Goal: Task Accomplishment & Management: Manage account settings

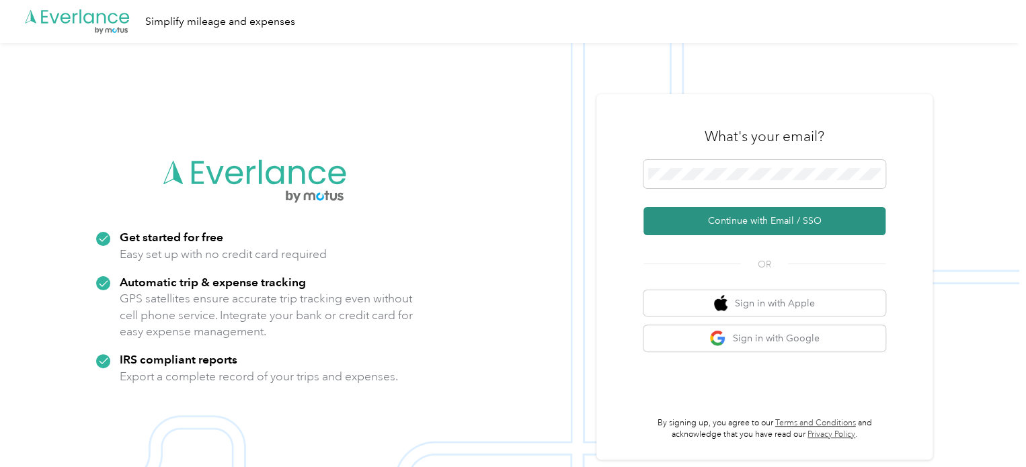
click at [734, 217] on button "Continue with Email / SSO" at bounding box center [765, 221] width 242 height 28
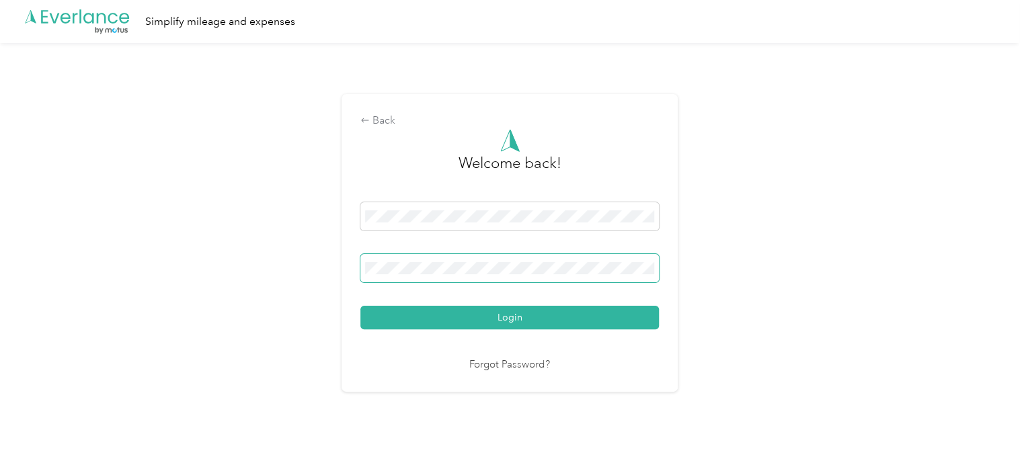
click at [360, 306] on button "Login" at bounding box center [509, 318] width 299 height 24
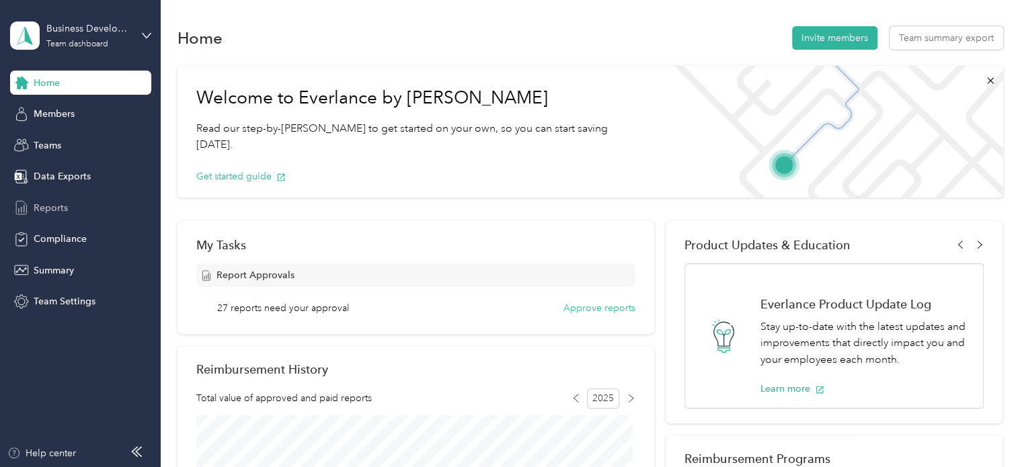
click at [40, 215] on span "Reports" at bounding box center [51, 208] width 34 height 14
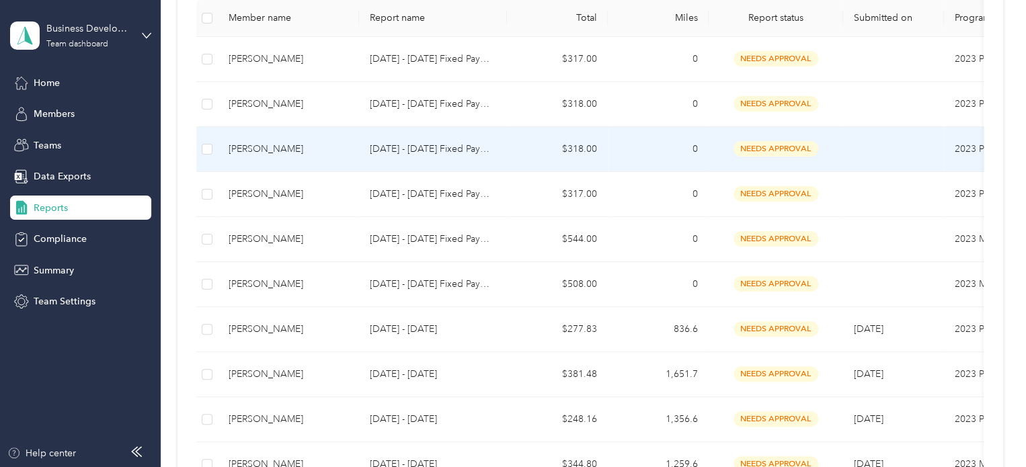
scroll to position [404, 0]
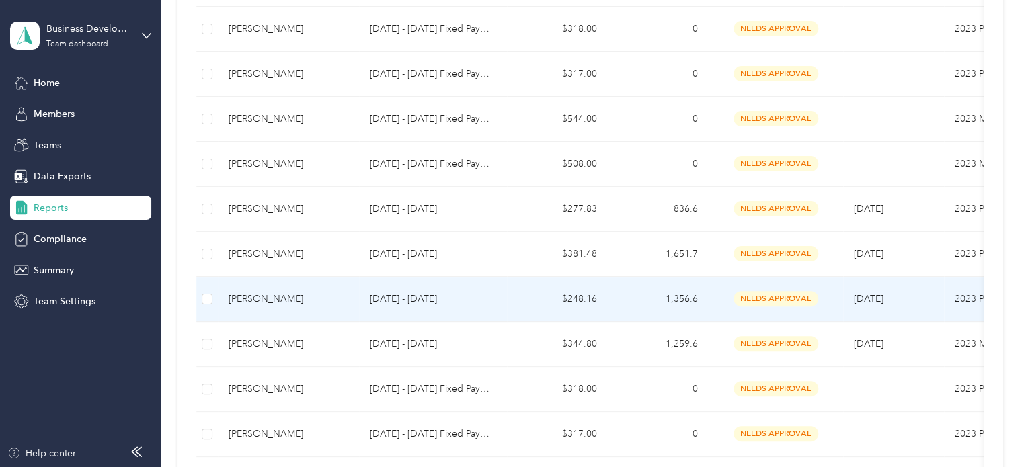
click at [543, 298] on td "$248.16" at bounding box center [557, 299] width 101 height 45
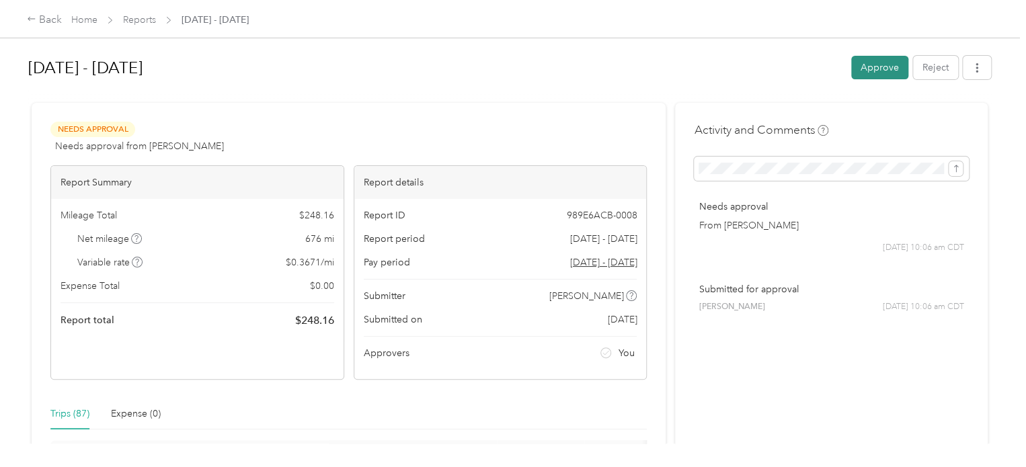
click at [882, 77] on button "Approve" at bounding box center [879, 68] width 57 height 24
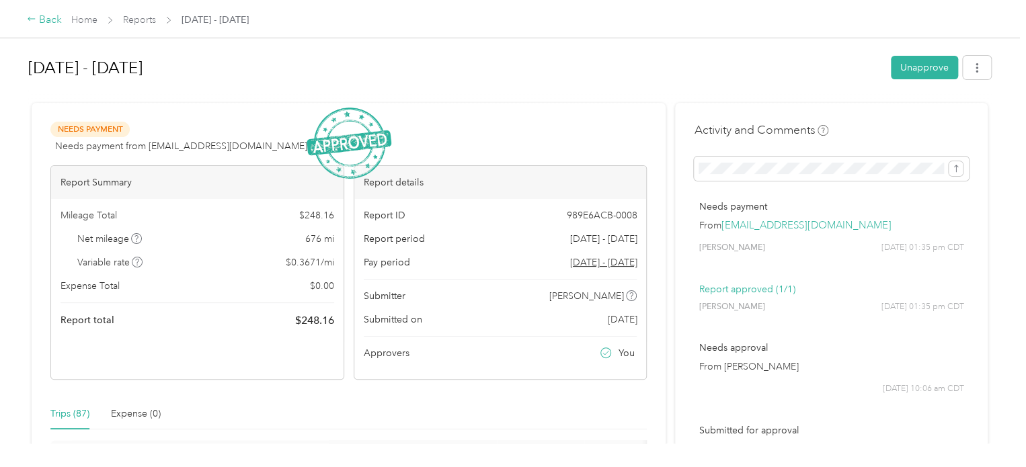
click at [37, 22] on div "Back" at bounding box center [44, 20] width 35 height 16
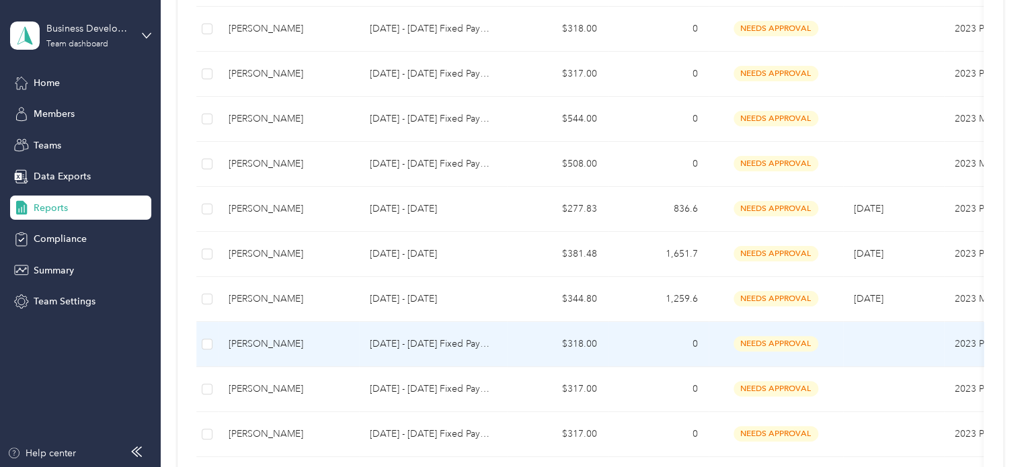
scroll to position [471, 0]
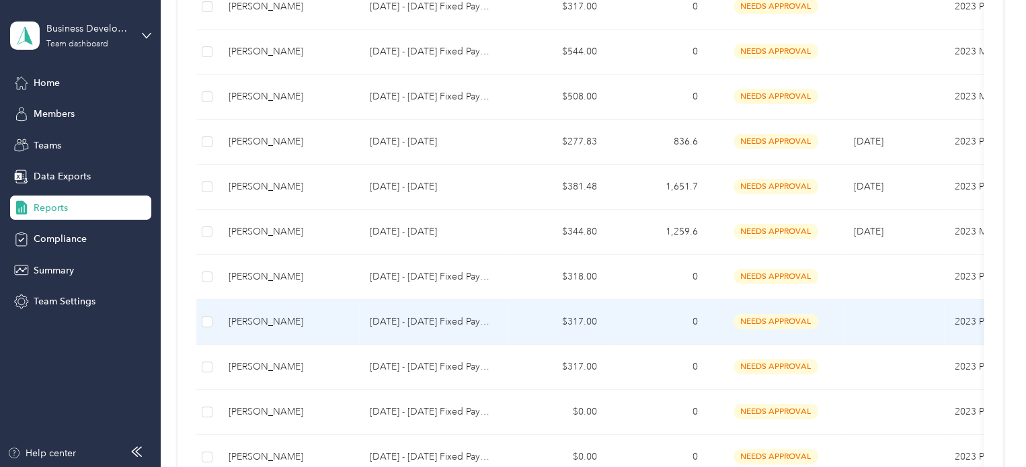
click at [480, 330] on td "[DATE] - [DATE] Fixed Payment" at bounding box center [433, 322] width 148 height 45
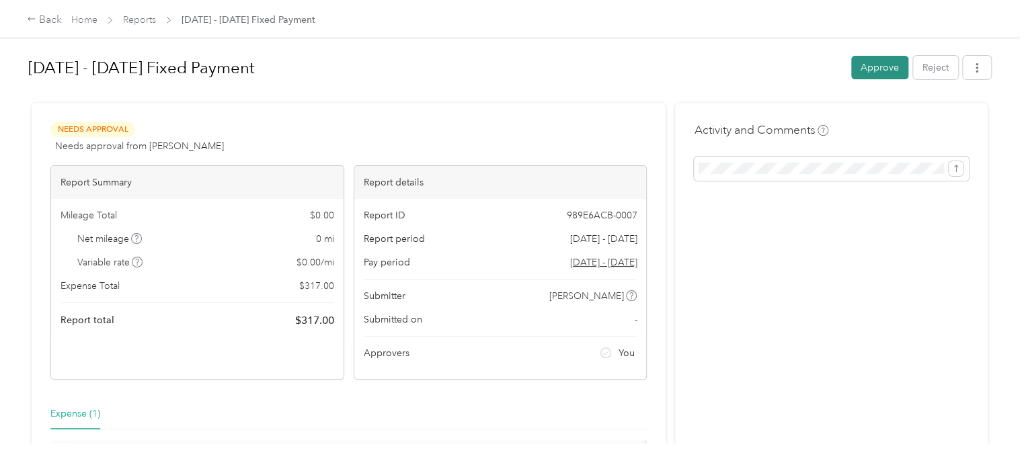
click at [874, 69] on button "Approve" at bounding box center [879, 68] width 57 height 24
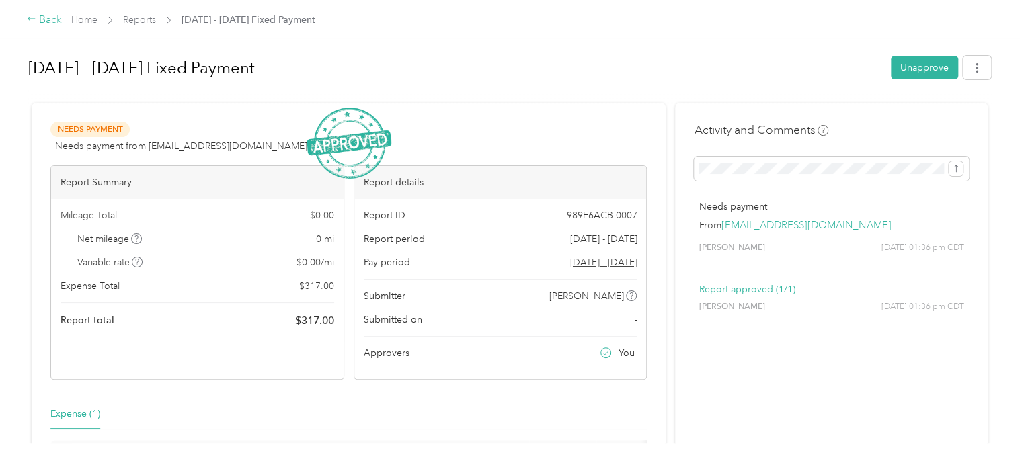
click at [52, 17] on div "Back" at bounding box center [44, 20] width 35 height 16
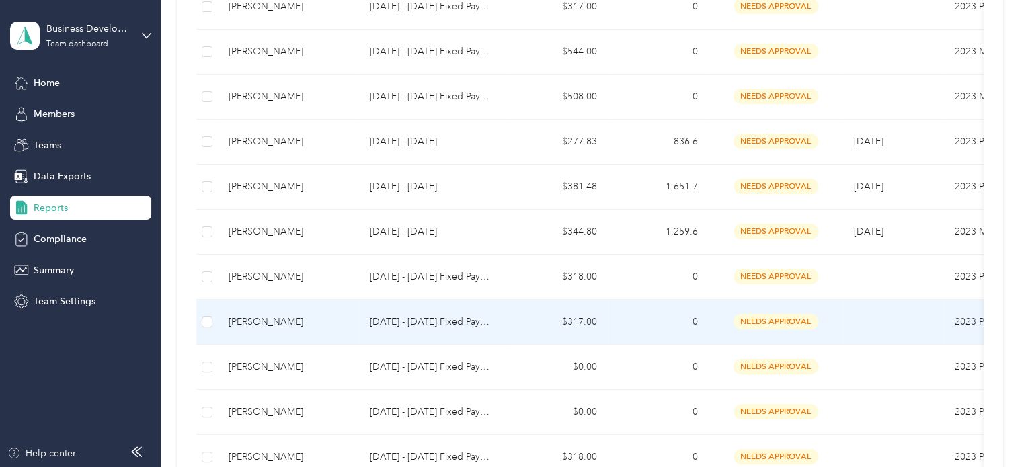
scroll to position [538, 0]
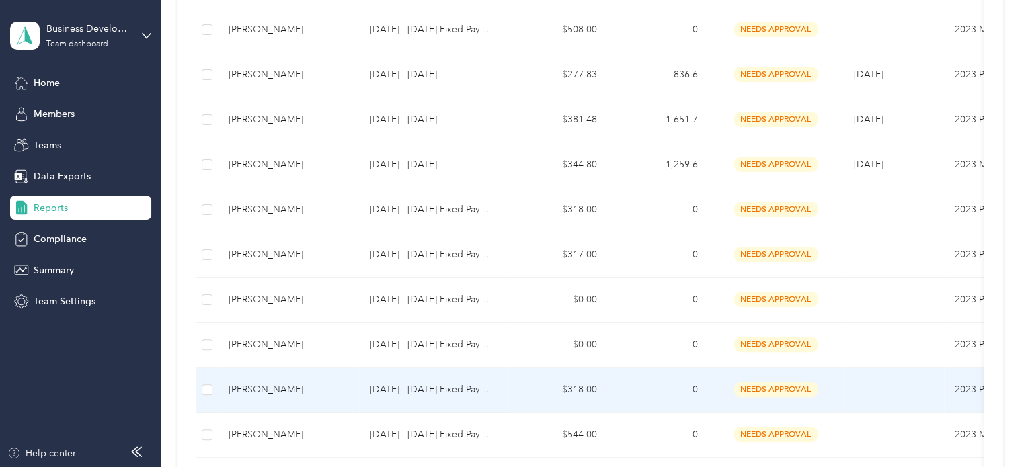
click at [405, 390] on p "[DATE] - [DATE] Fixed Payment" at bounding box center [433, 390] width 126 height 15
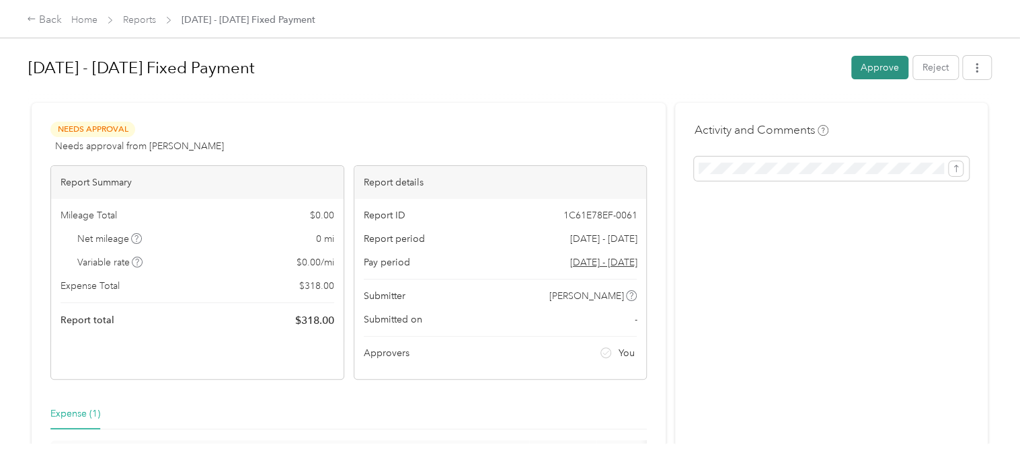
click at [864, 68] on button "Approve" at bounding box center [879, 68] width 57 height 24
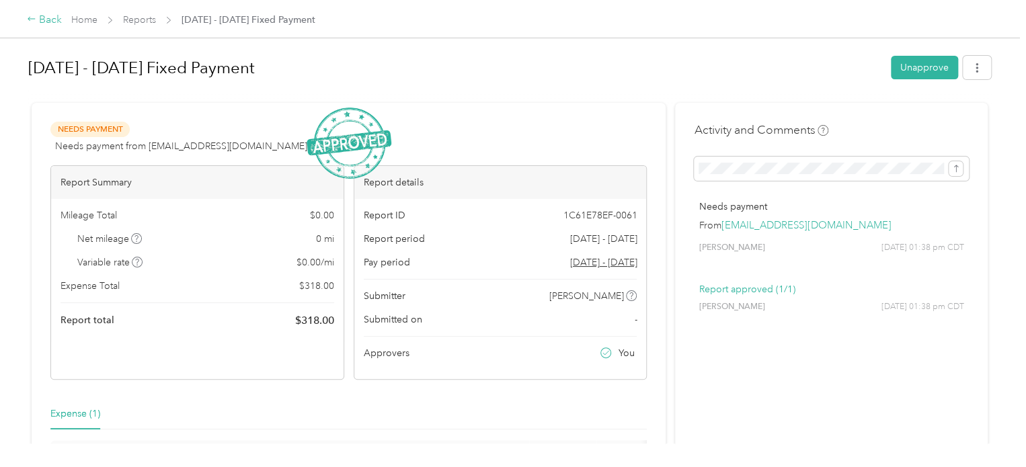
click at [43, 23] on div "Back" at bounding box center [44, 20] width 35 height 16
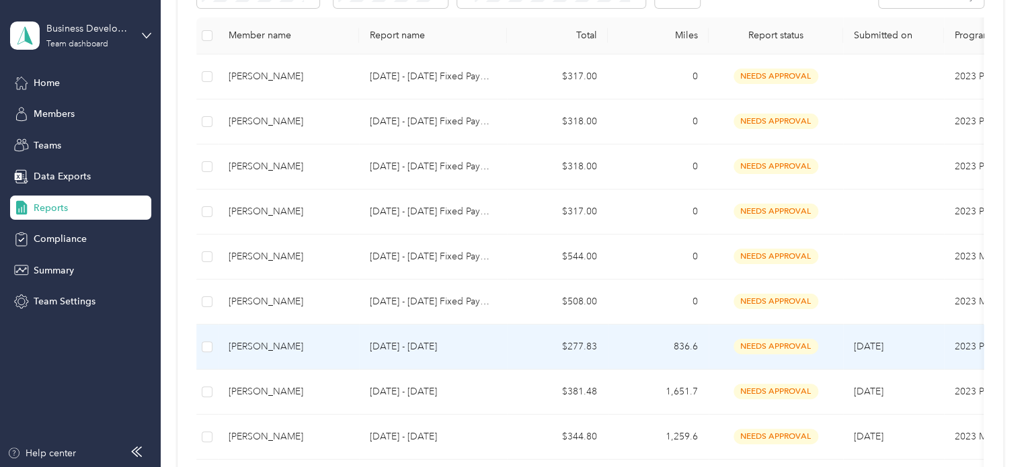
scroll to position [269, 0]
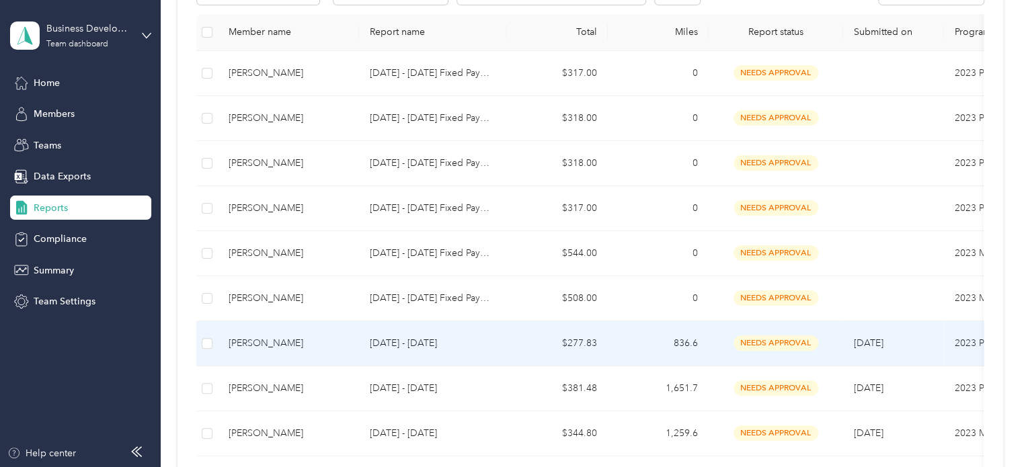
click at [407, 340] on p "[DATE] - [DATE]" at bounding box center [433, 343] width 126 height 15
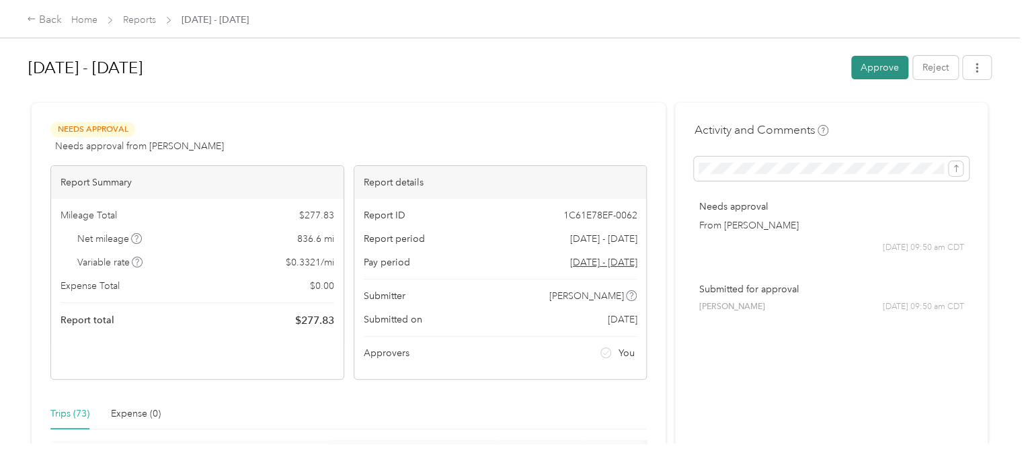
click at [888, 71] on button "Approve" at bounding box center [879, 68] width 57 height 24
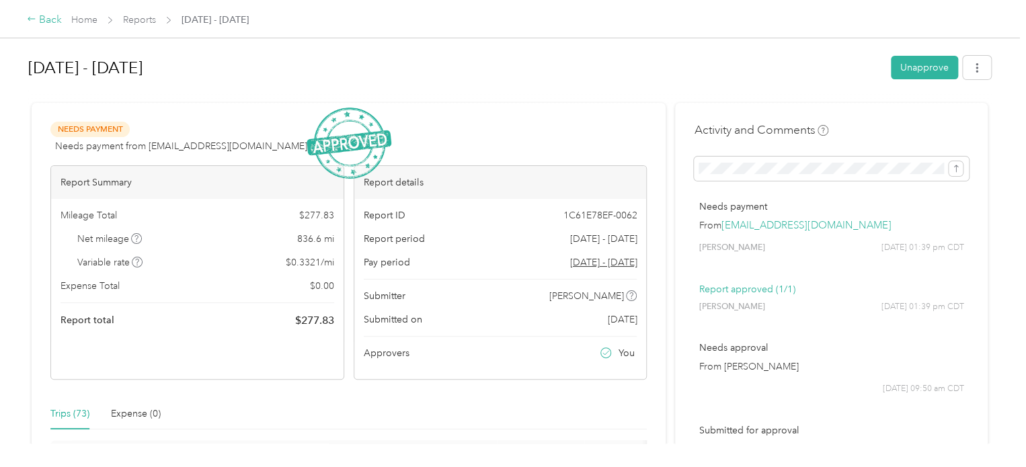
click at [51, 24] on div "Back" at bounding box center [44, 20] width 35 height 16
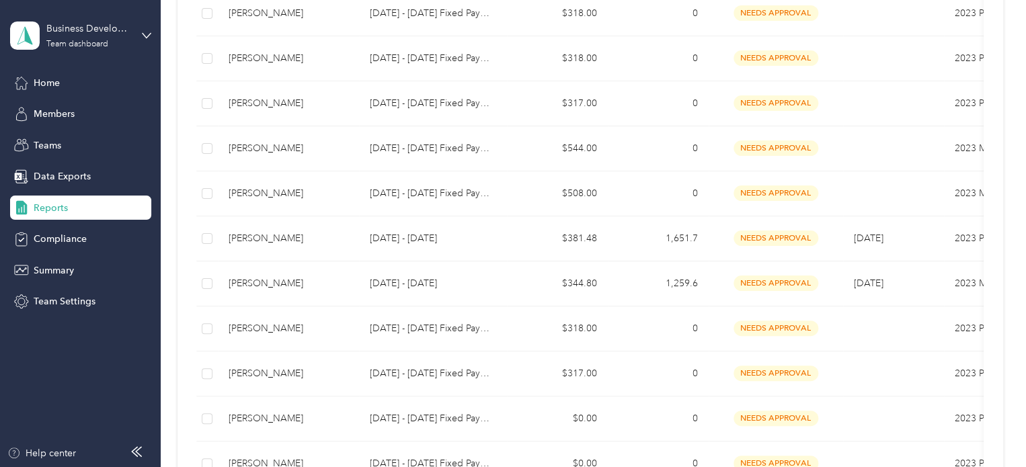
scroll to position [404, 0]
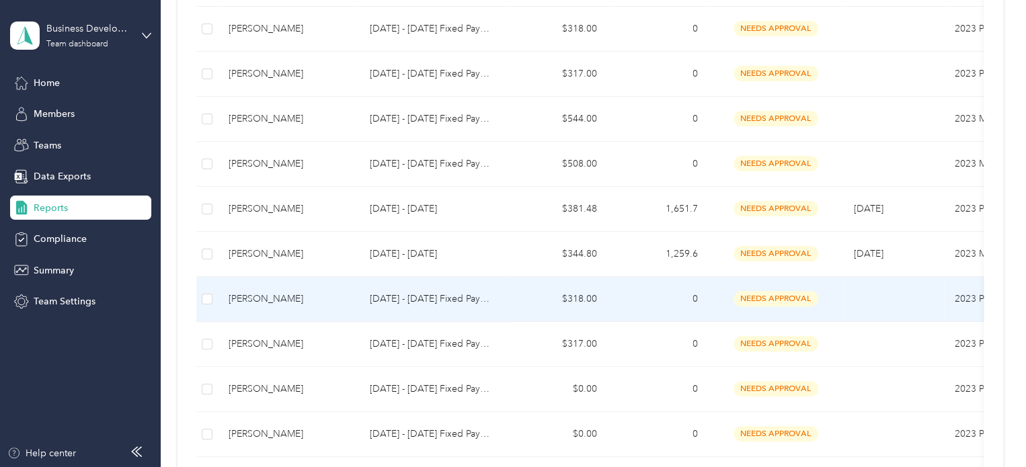
click at [412, 299] on p "[DATE] - [DATE] Fixed Payment" at bounding box center [433, 299] width 126 height 15
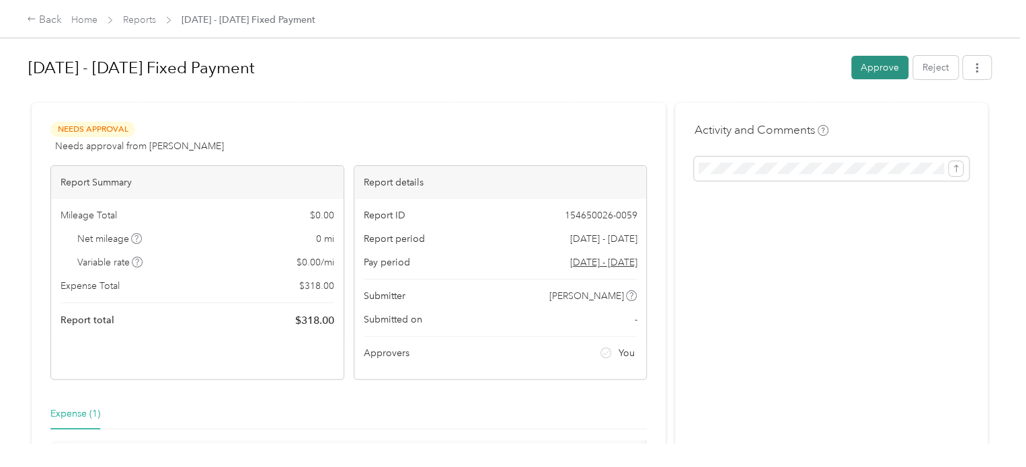
click at [862, 77] on button "Approve" at bounding box center [879, 68] width 57 height 24
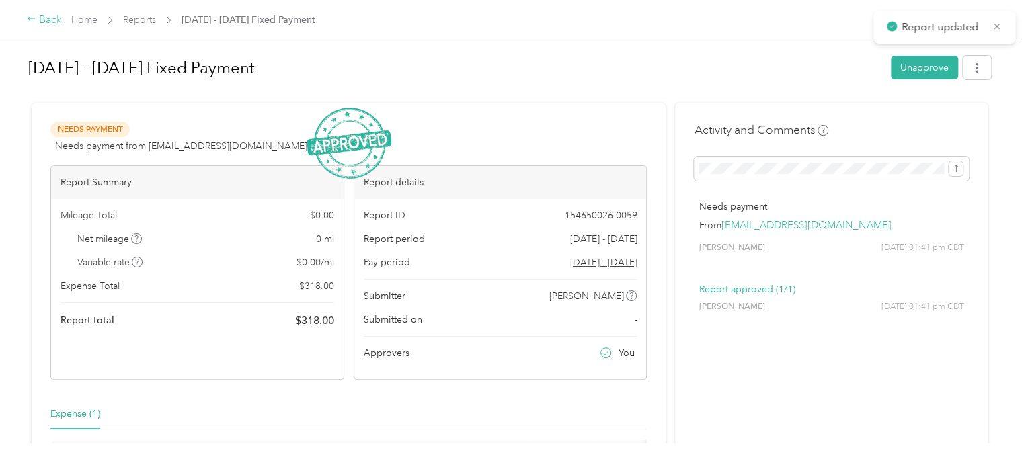
click at [42, 24] on div "Back" at bounding box center [44, 20] width 35 height 16
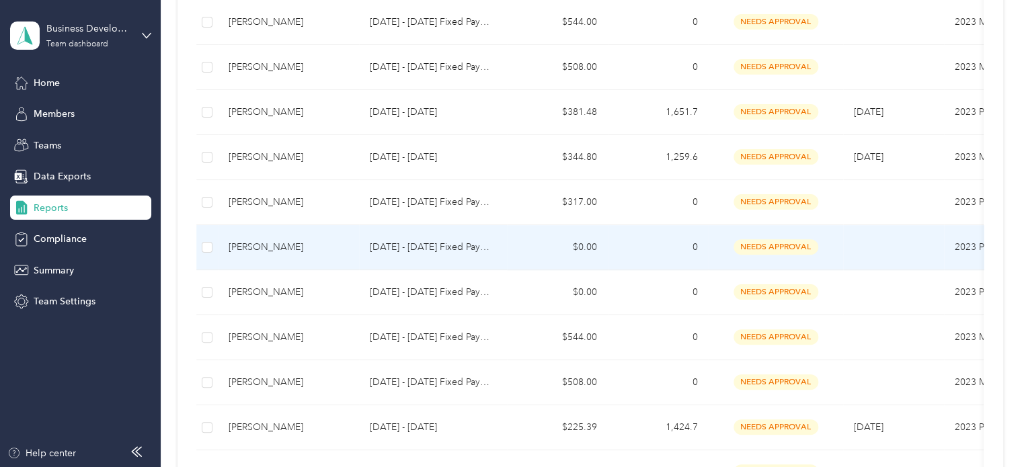
scroll to position [471, 0]
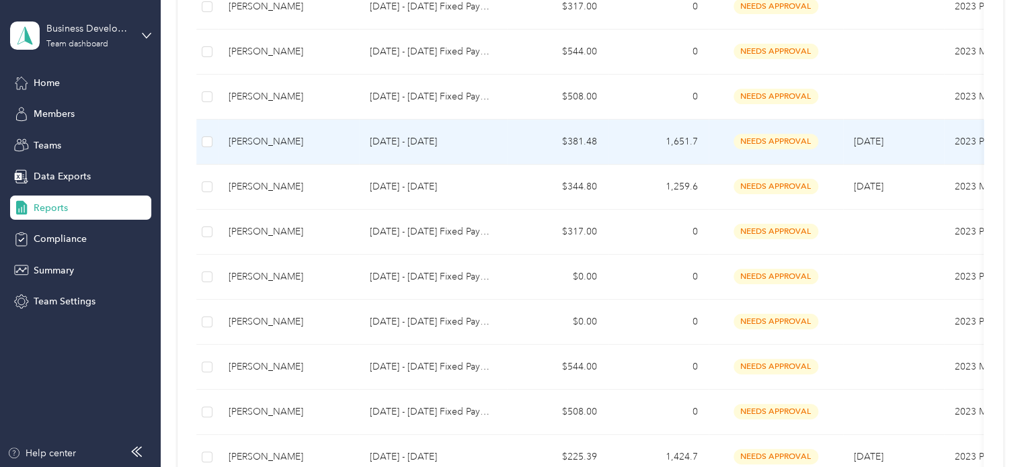
click at [406, 145] on p "[DATE] - [DATE]" at bounding box center [433, 142] width 126 height 15
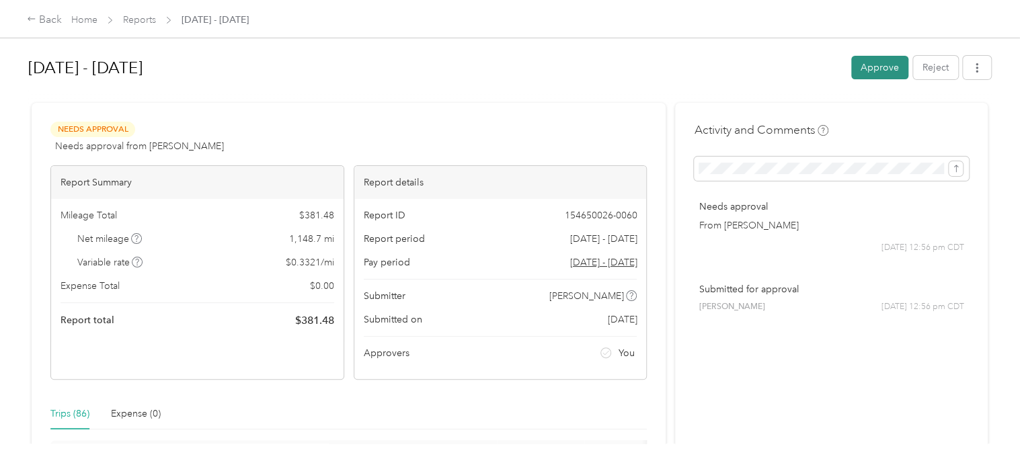
click at [888, 67] on button "Approve" at bounding box center [879, 68] width 57 height 24
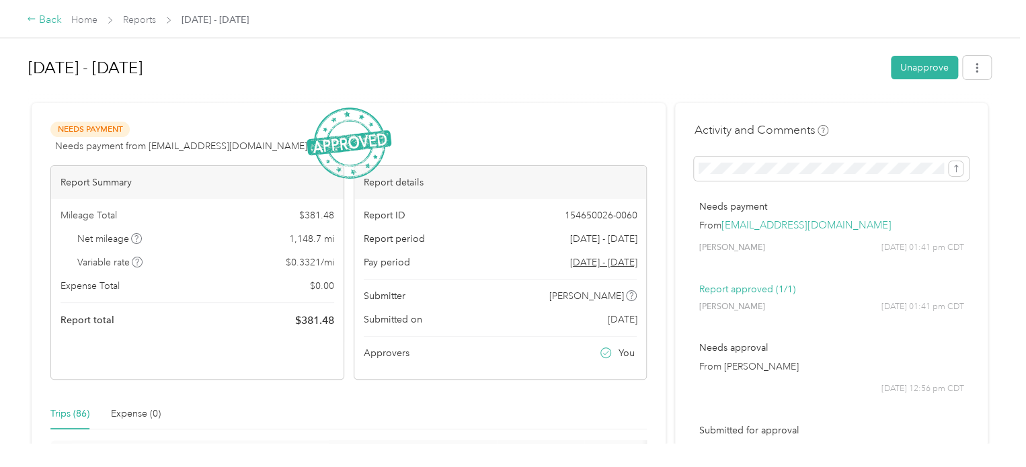
click at [59, 16] on div "Back" at bounding box center [44, 20] width 35 height 16
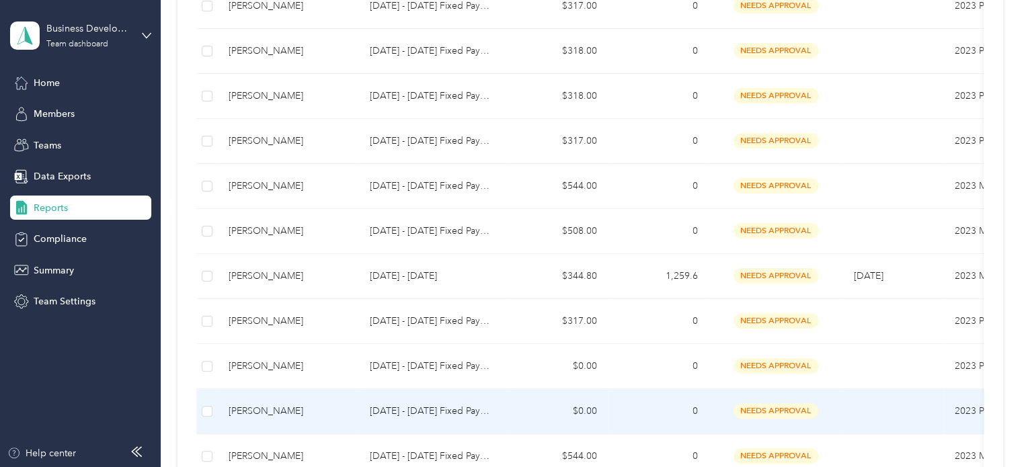
scroll to position [404, 0]
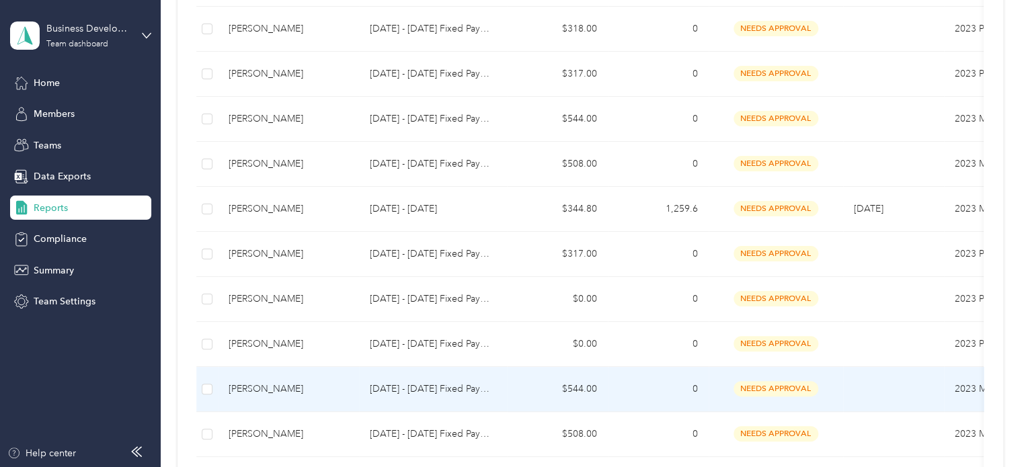
click at [393, 393] on p "[DATE] - [DATE] Fixed Payment" at bounding box center [433, 389] width 126 height 15
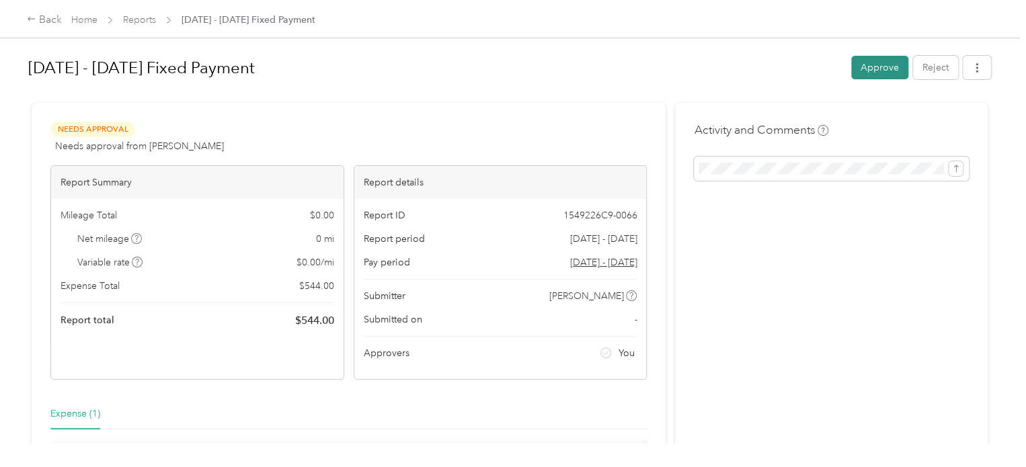
click at [893, 59] on button "Approve" at bounding box center [879, 68] width 57 height 24
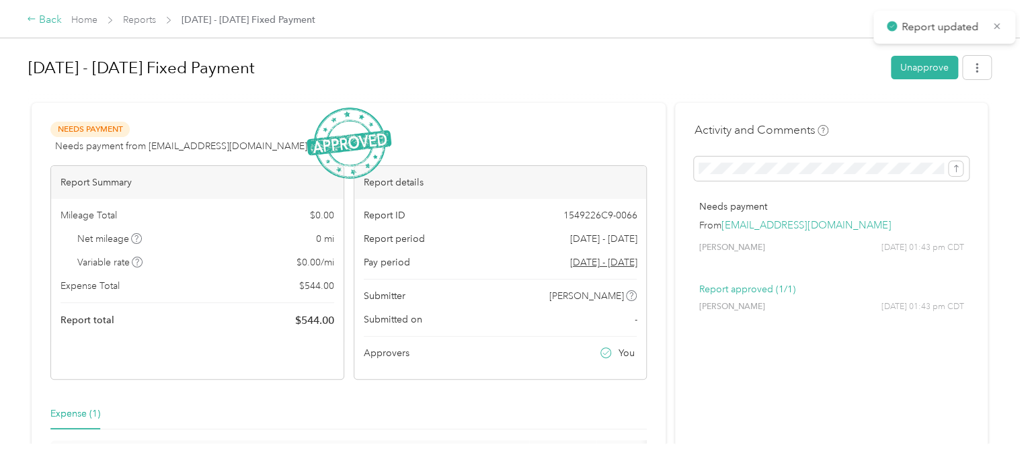
click at [45, 18] on div "Back" at bounding box center [44, 20] width 35 height 16
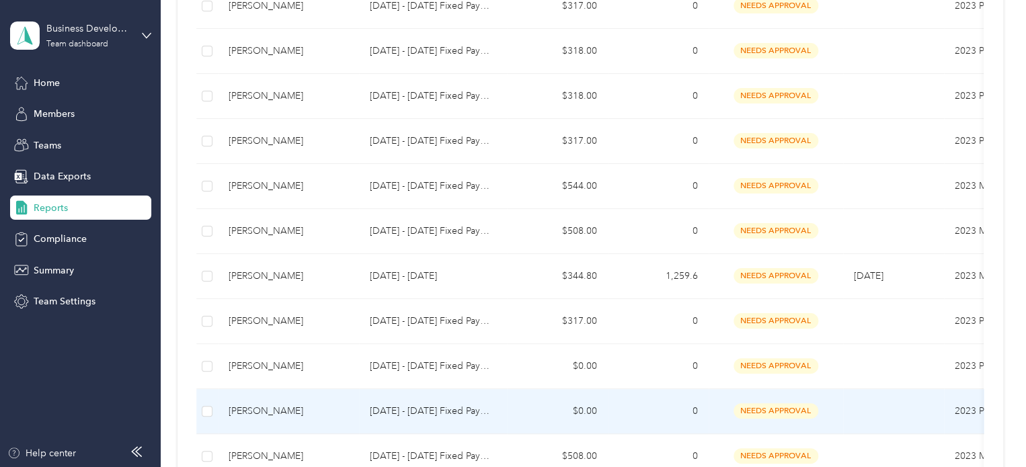
scroll to position [404, 0]
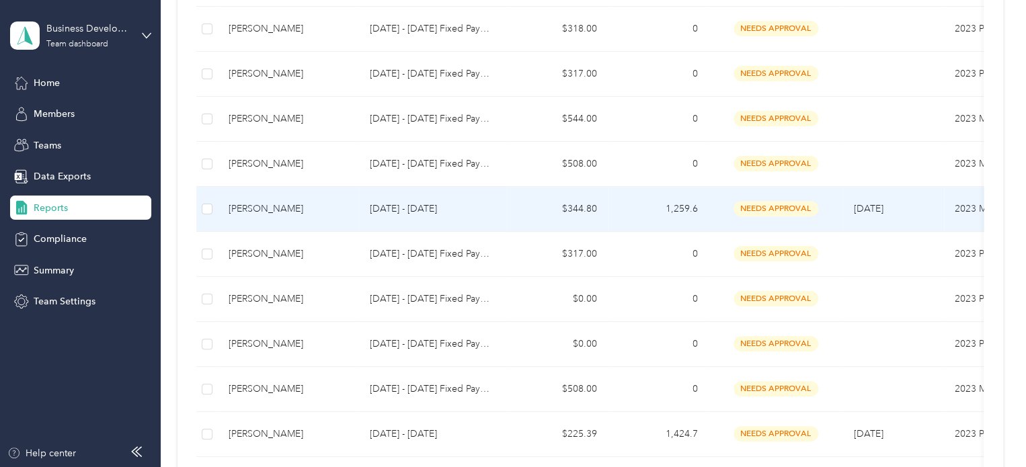
click at [391, 215] on td "[DATE] - [DATE]" at bounding box center [433, 209] width 148 height 45
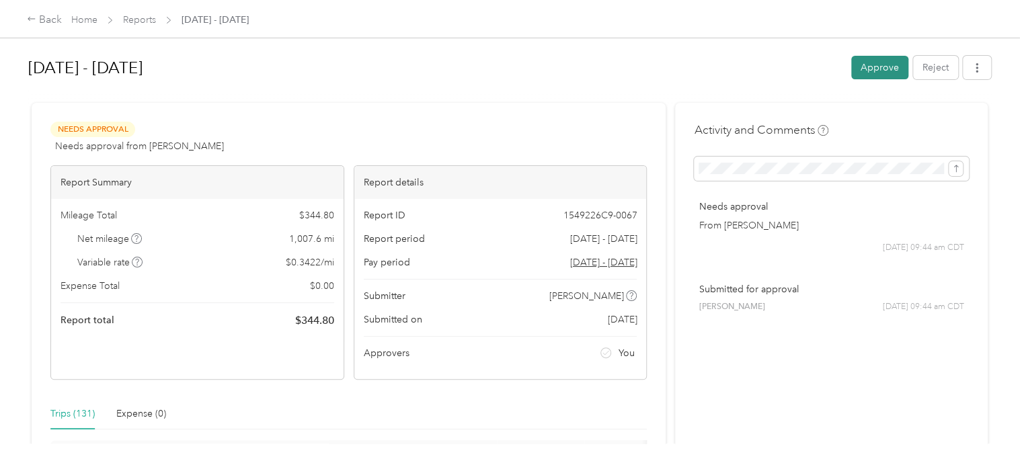
click at [872, 68] on button "Approve" at bounding box center [879, 68] width 57 height 24
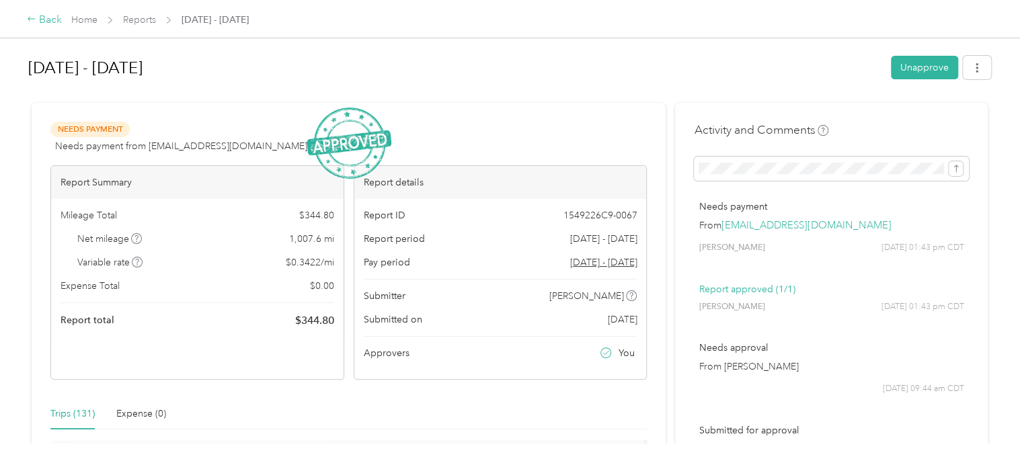
click at [46, 24] on div "Back" at bounding box center [44, 20] width 35 height 16
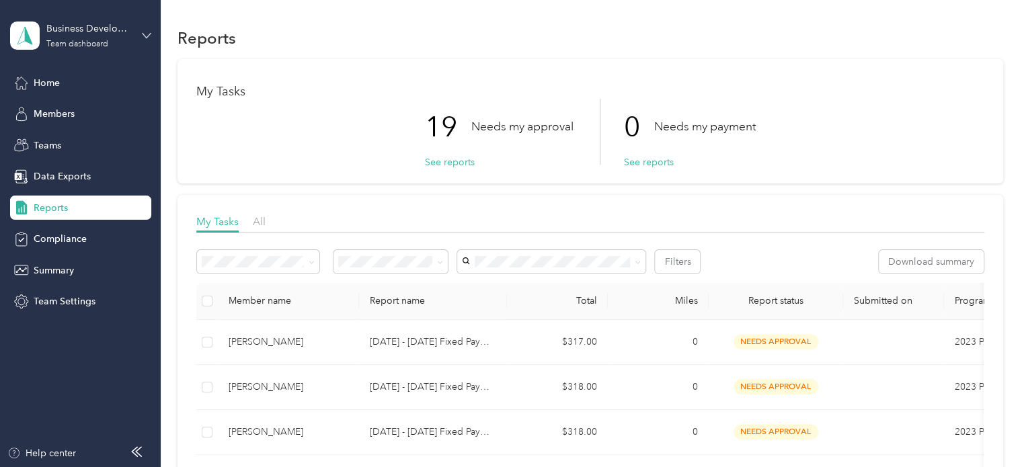
click at [146, 37] on icon at bounding box center [146, 35] width 8 height 5
click at [128, 139] on div "Personal dashboard" at bounding box center [152, 141] width 264 height 24
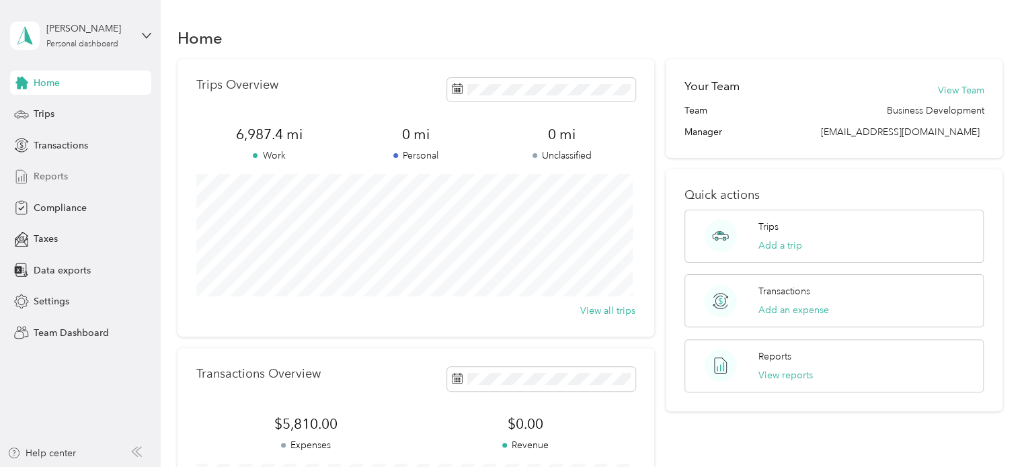
click at [52, 182] on span "Reports" at bounding box center [51, 176] width 34 height 14
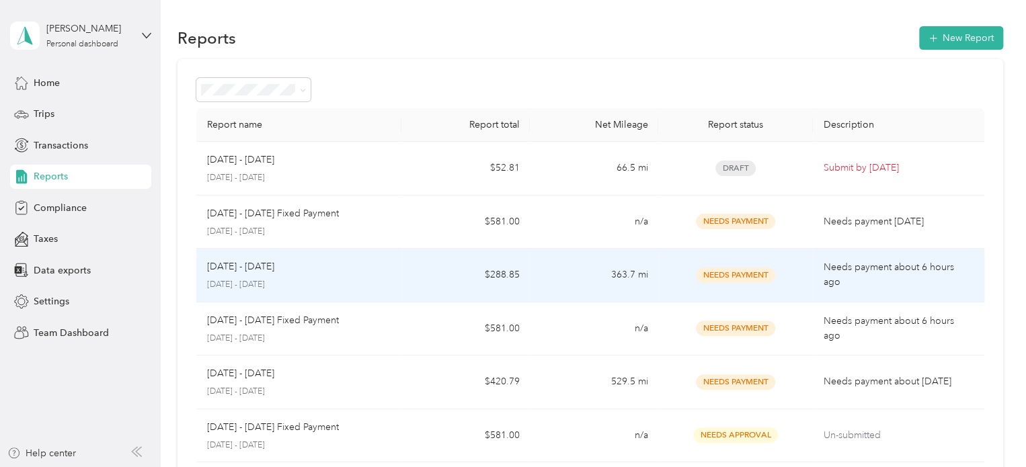
click at [388, 263] on div "[DATE] - [DATE]" at bounding box center [299, 267] width 184 height 15
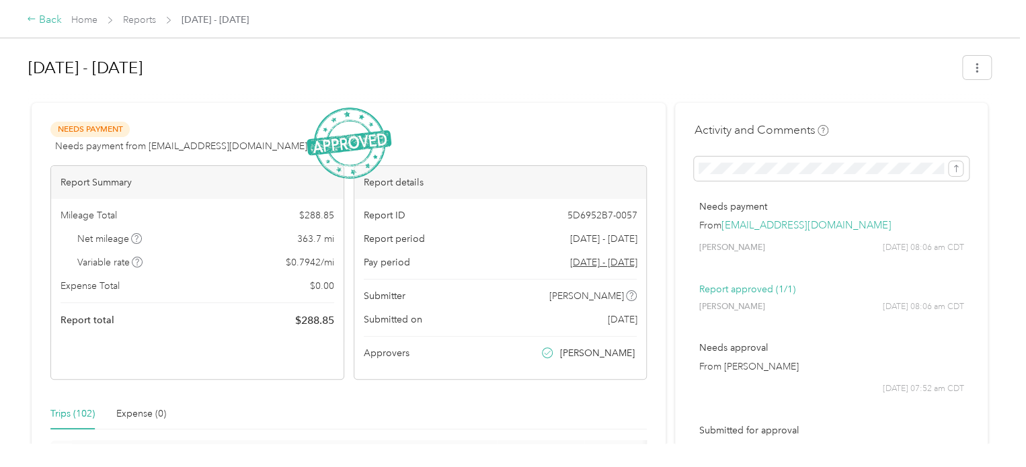
click at [60, 24] on div "Back" at bounding box center [44, 20] width 35 height 16
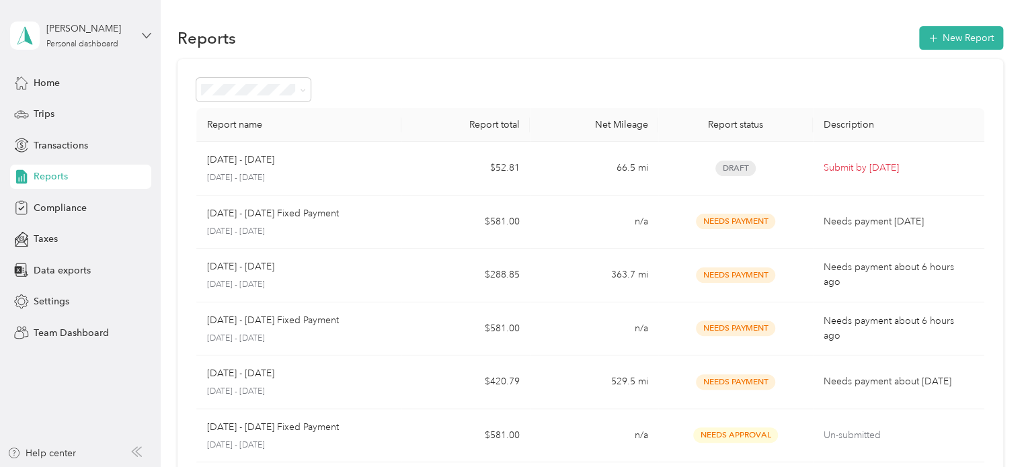
click at [148, 34] on icon at bounding box center [146, 35] width 9 height 9
click at [113, 114] on div "Team dashboard" at bounding box center [152, 111] width 264 height 24
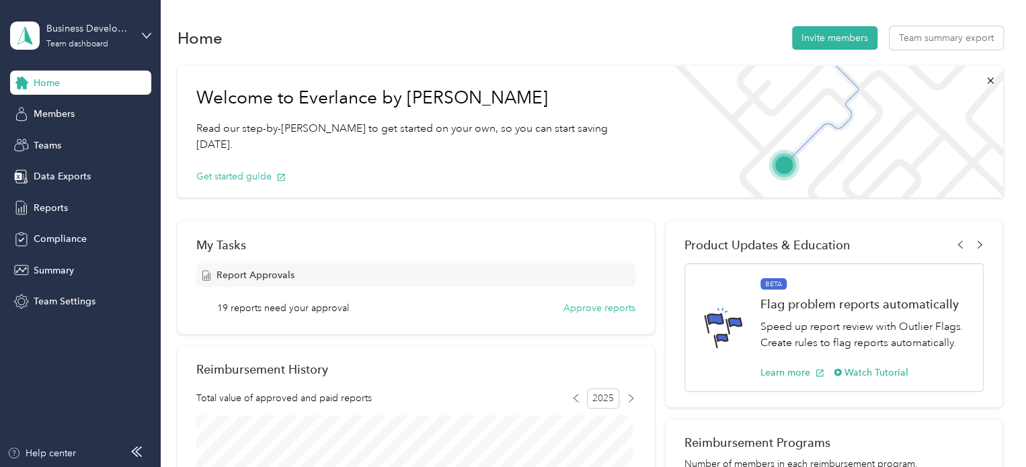
click at [144, 42] on div "Business Development Team dashboard" at bounding box center [80, 35] width 141 height 47
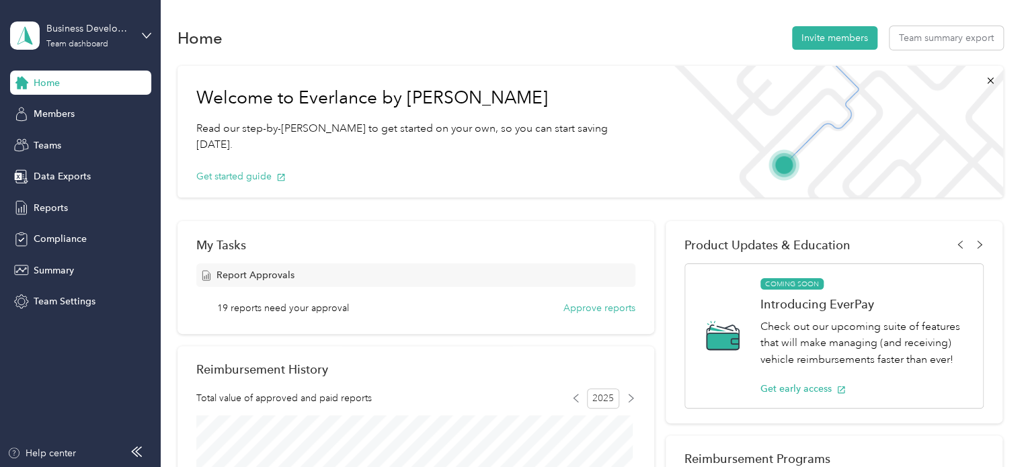
click at [78, 177] on div "Log out" at bounding box center [152, 172] width 264 height 24
